Goal: Find specific page/section: Find specific page/section

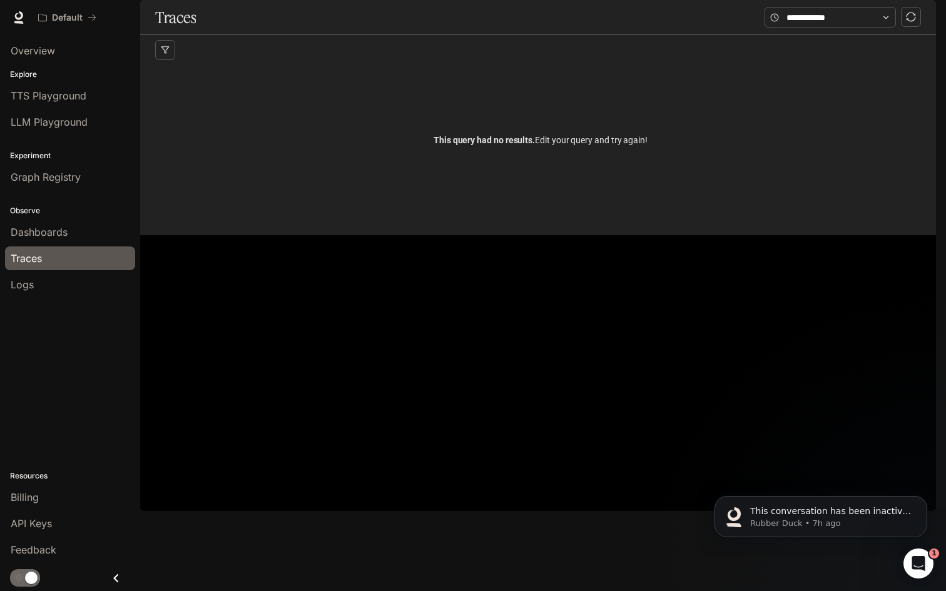
scroll to position [376, 0]
